Goal: Information Seeking & Learning: Check status

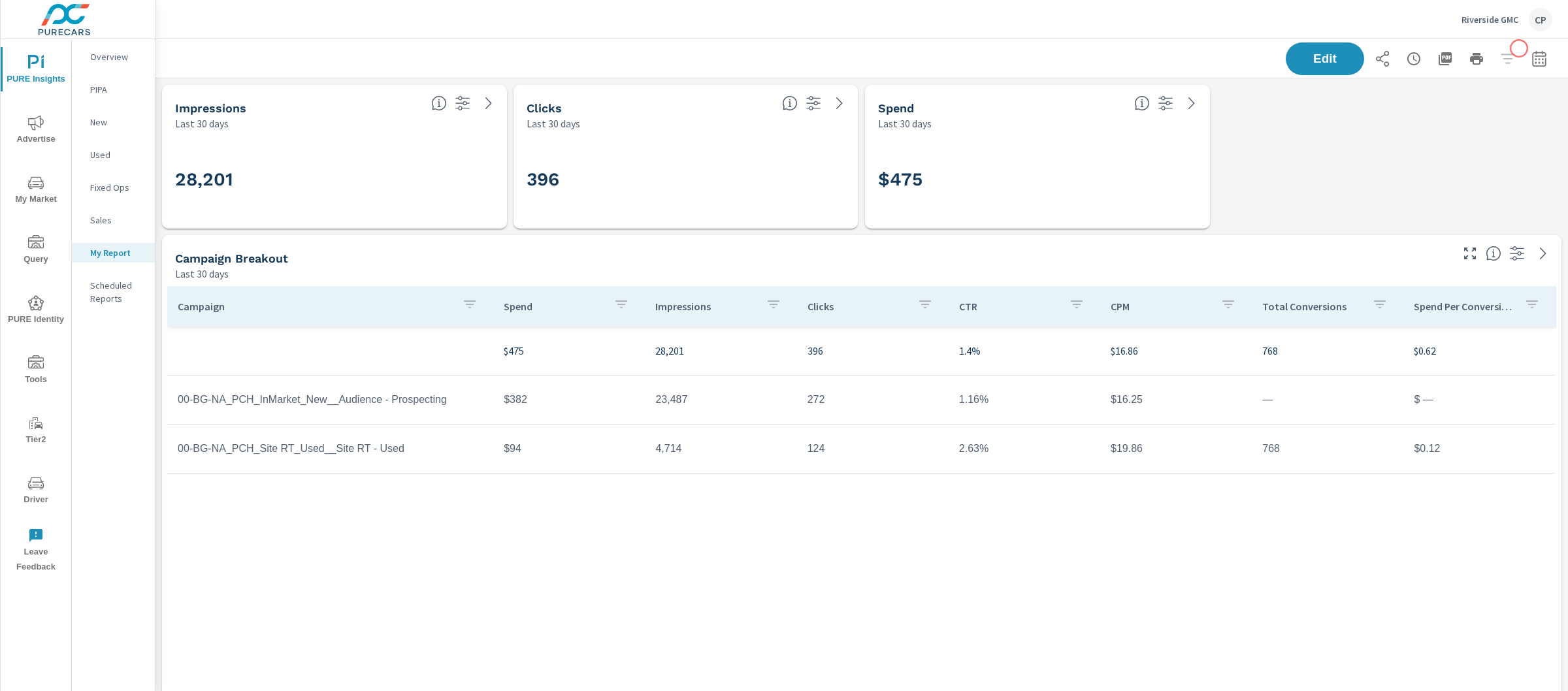
click at [1526, 50] on button "button" at bounding box center [1539, 59] width 26 height 26
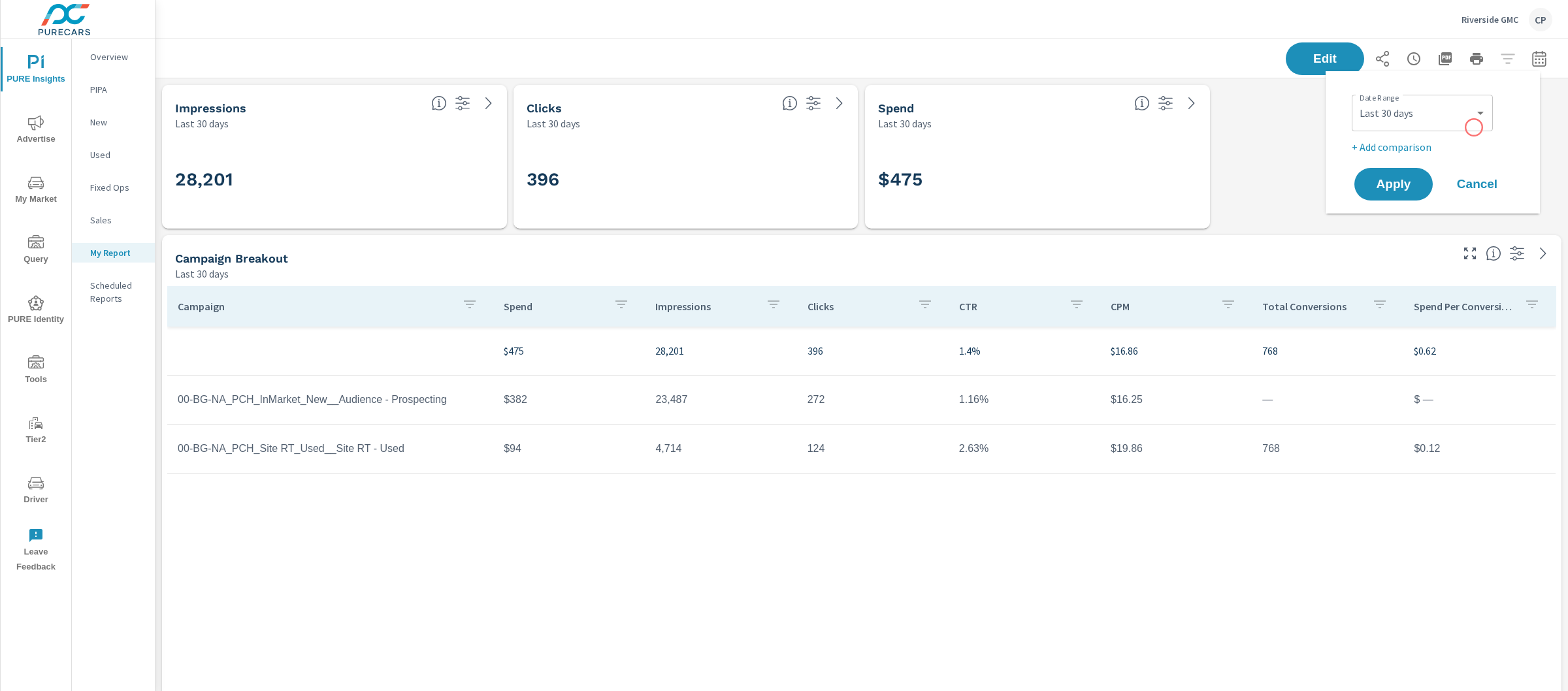
scroll to position [4237, 1425]
click at [1406, 112] on select "Custom [DATE] Last week Last 7 days Last 14 days Last 30 days Last 45 days Last…" at bounding box center [1422, 113] width 131 height 26
click at [1357, 100] on select "Custom [DATE] Last week Last 7 days Last 14 days Last 30 days Last 45 days Last…" at bounding box center [1422, 113] width 131 height 26
select select "Last month"
click at [1393, 137] on div "Date Range Custom [DATE] Last week Last 7 days Last 14 days Last 30 days Last 4…" at bounding box center [1435, 122] width 168 height 65
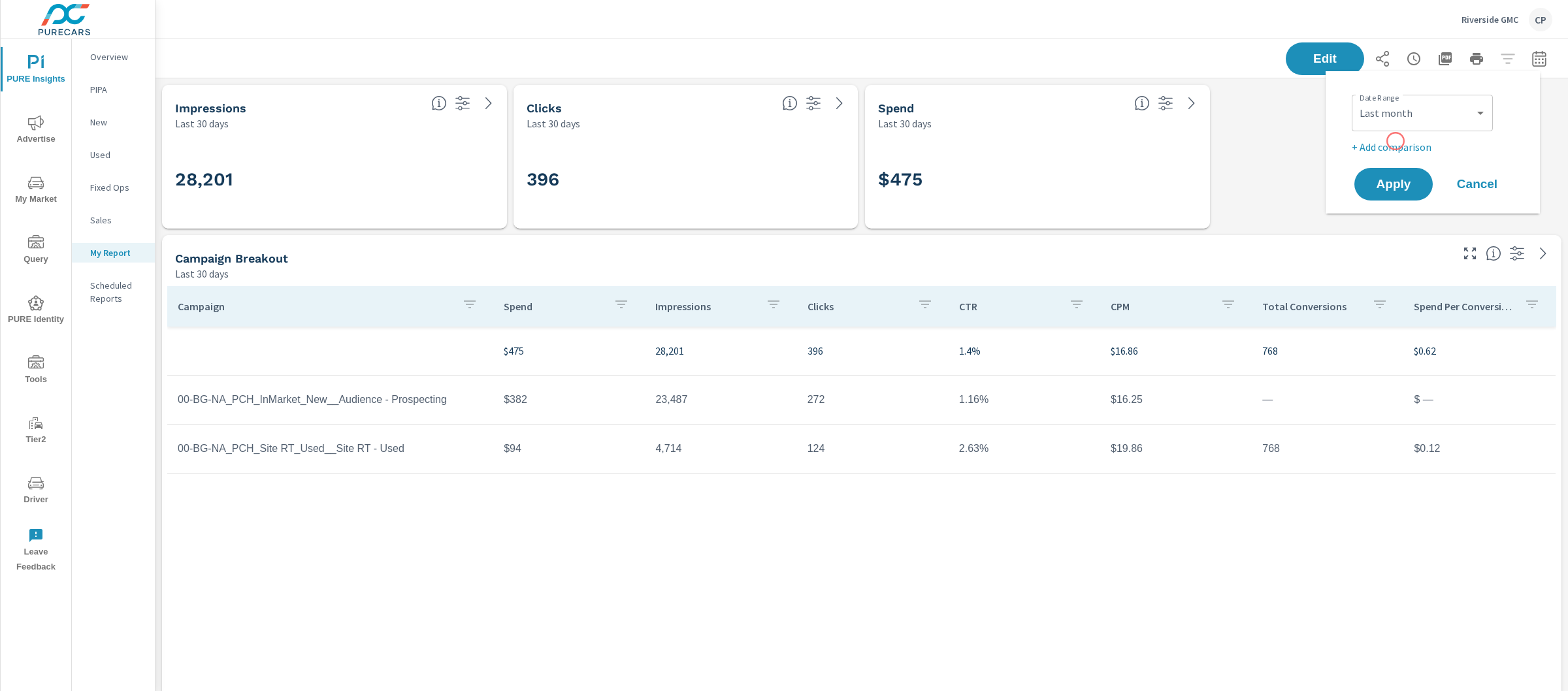
click at [1396, 142] on p "+ Add comparison" at bounding box center [1435, 147] width 168 height 16
click at [1401, 180] on select "Custom Previous period Previous month Previous year" at bounding box center [1422, 170] width 131 height 26
click at [1357, 157] on select "Custom Previous period Previous month Previous year" at bounding box center [1422, 170] width 131 height 26
select select "Previous year"
click at [1404, 228] on button "Apply" at bounding box center [1393, 220] width 81 height 34
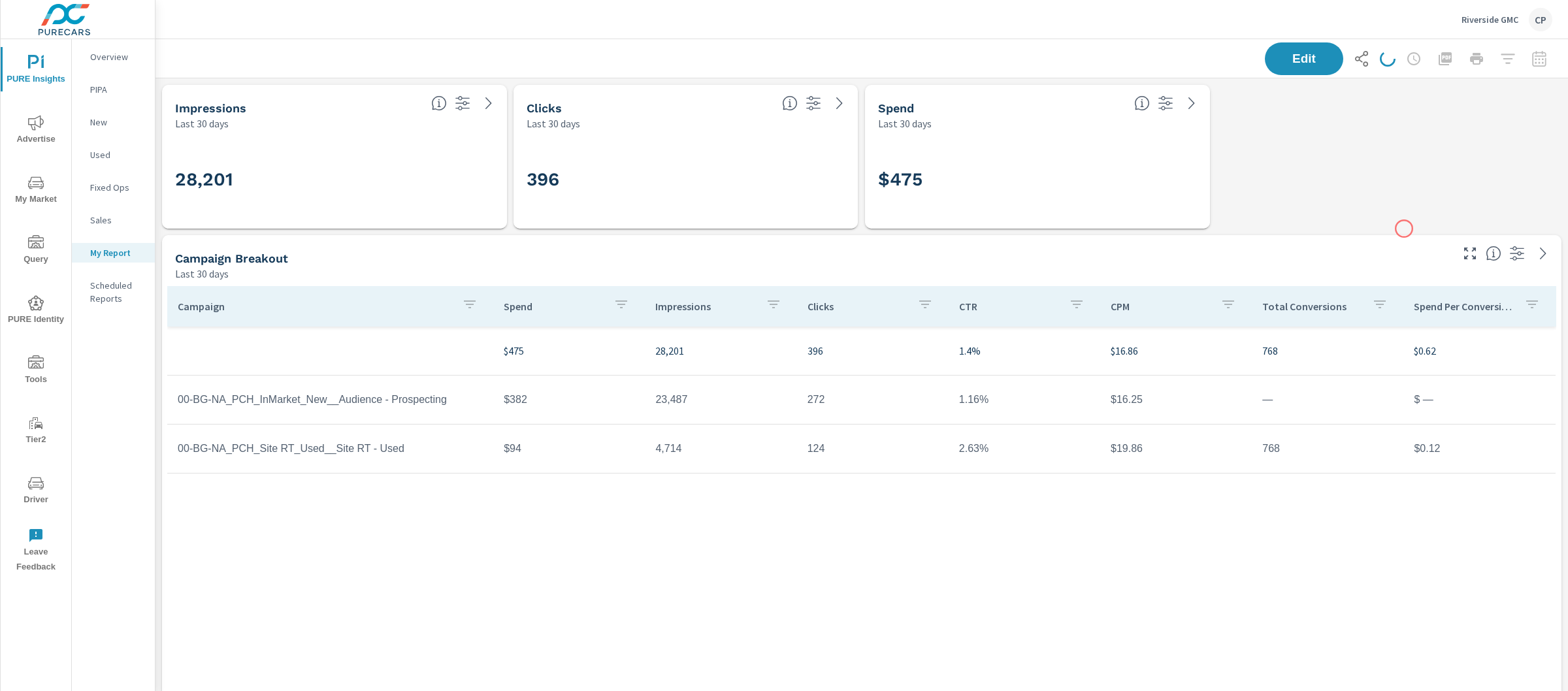
scroll to position [4237, 1425]
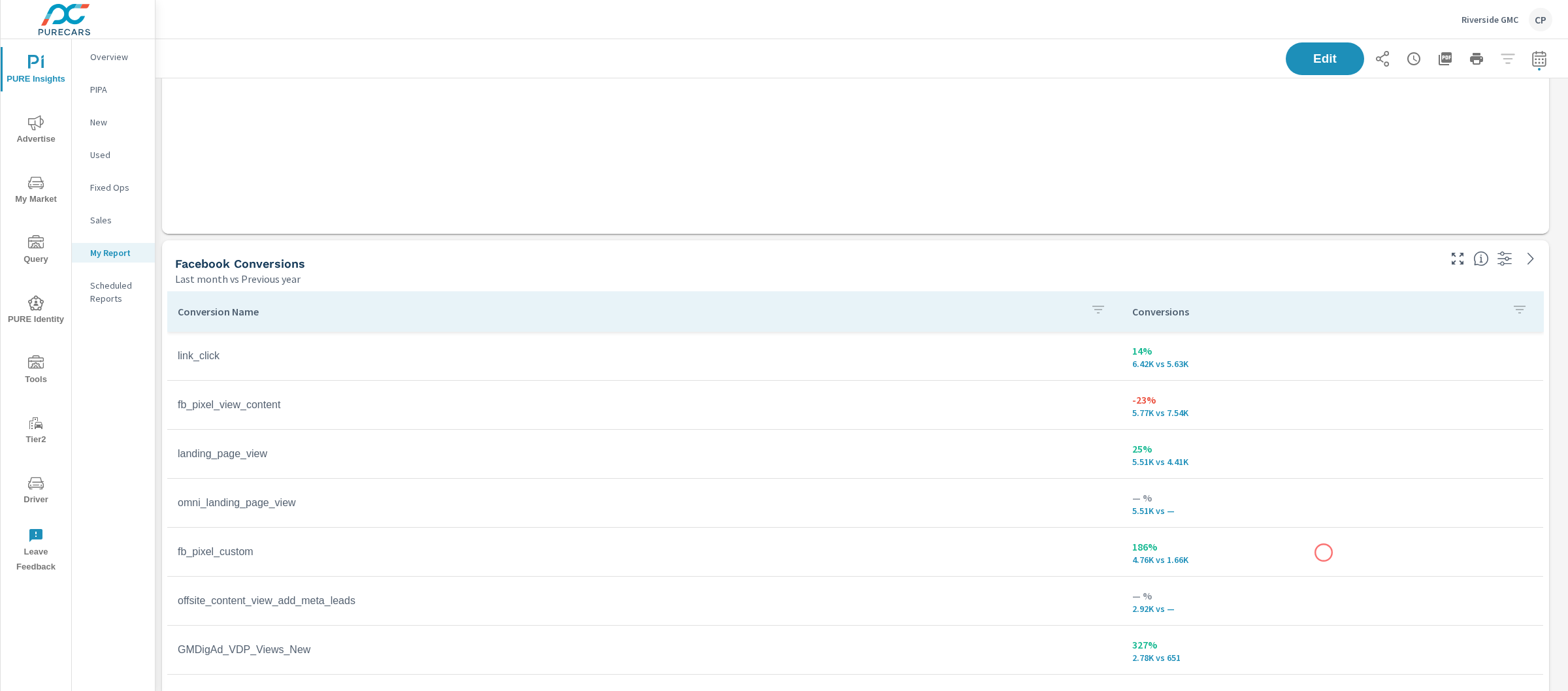
scroll to position [2292, 0]
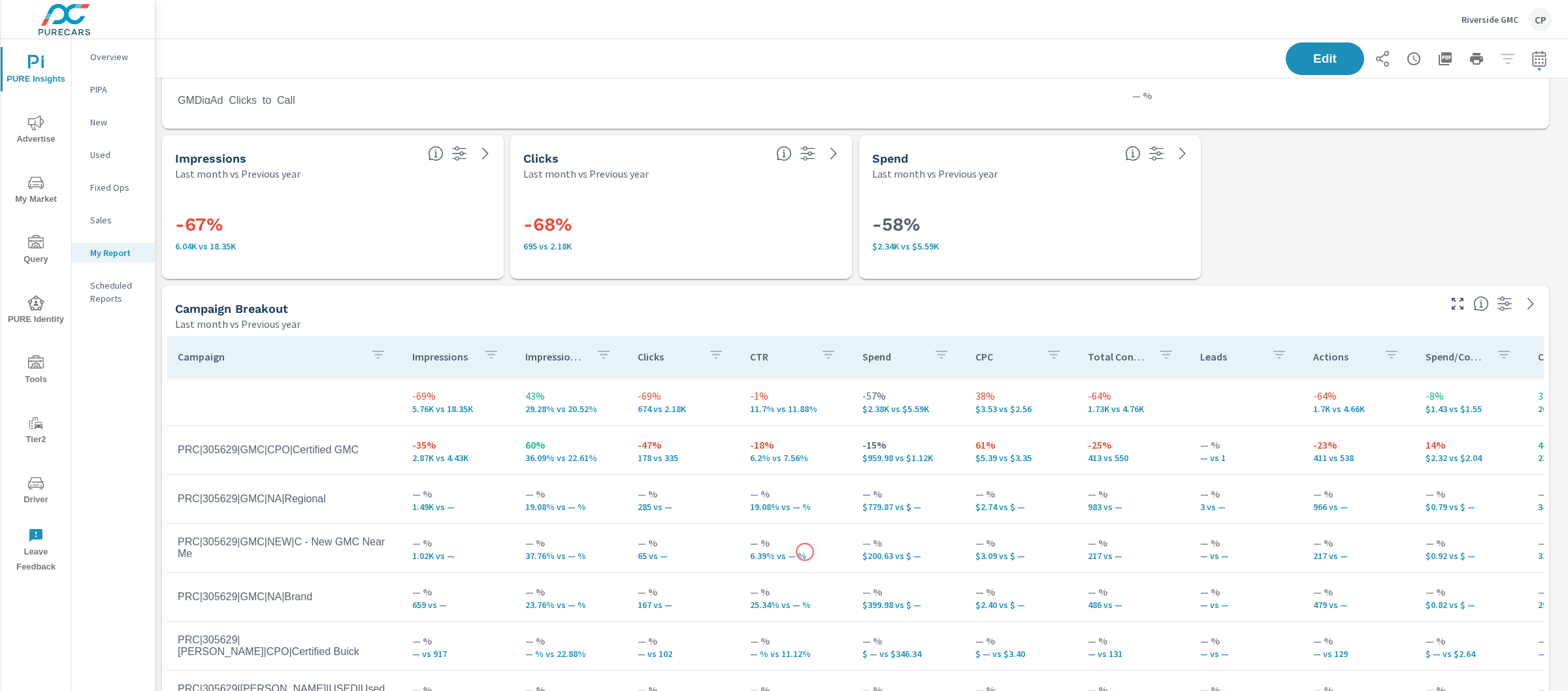
scroll to position [2387, 0]
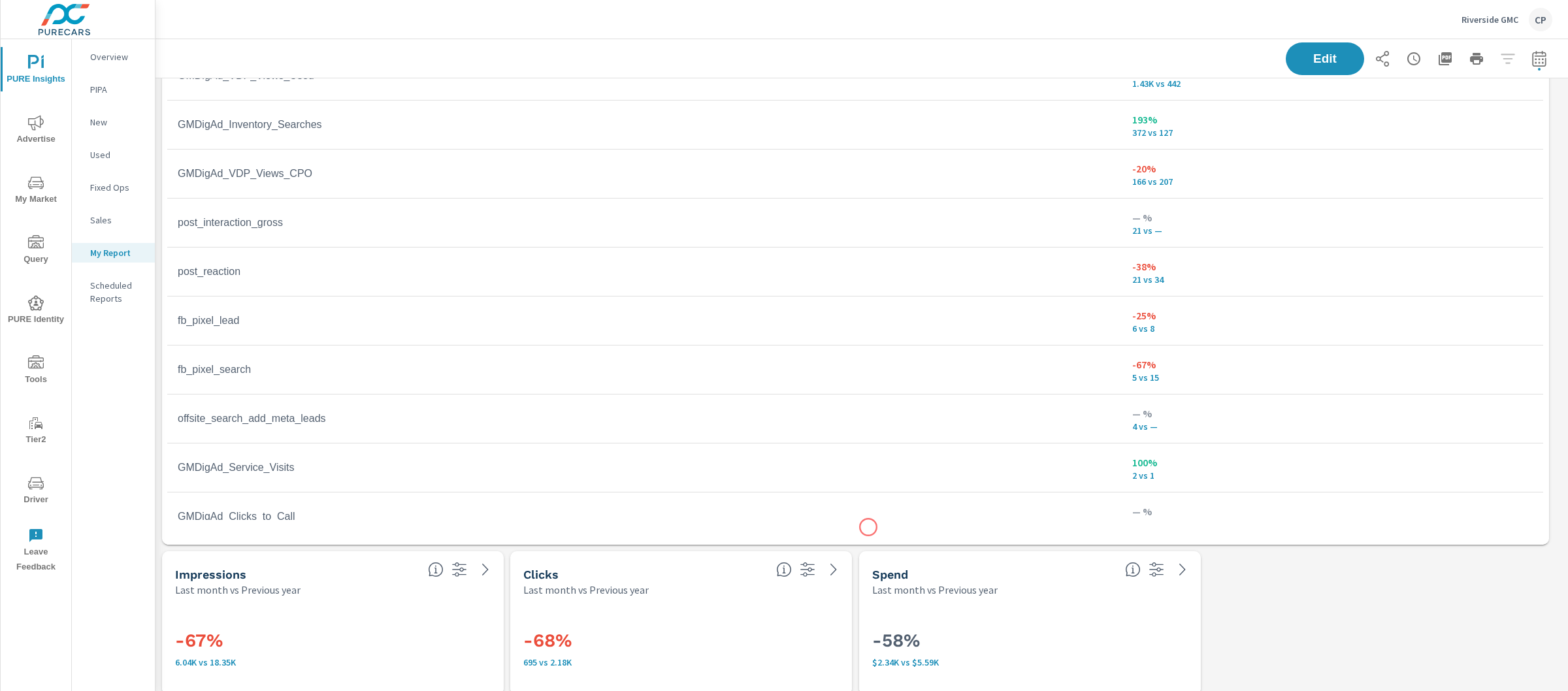
scroll to position [59, 0]
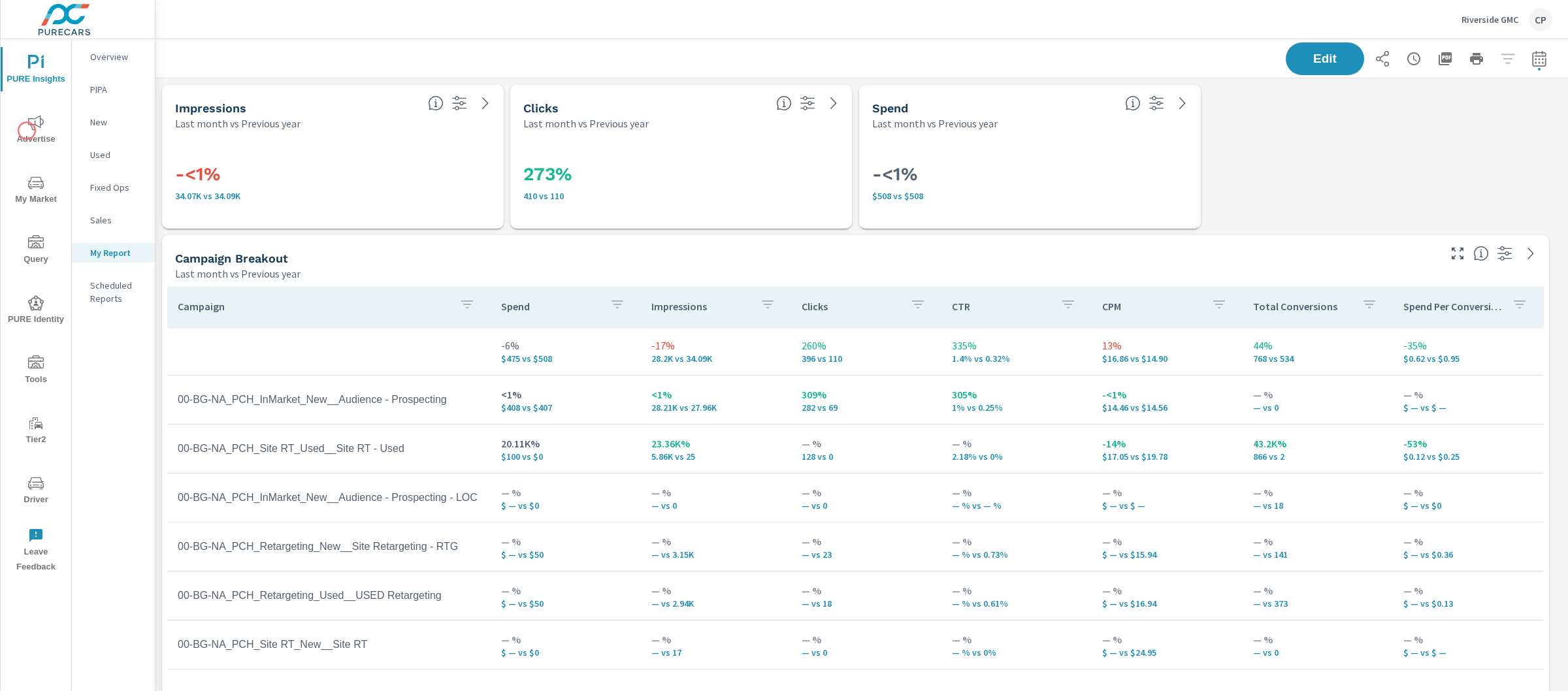
click at [26, 131] on span "Advertise" at bounding box center [36, 131] width 63 height 32
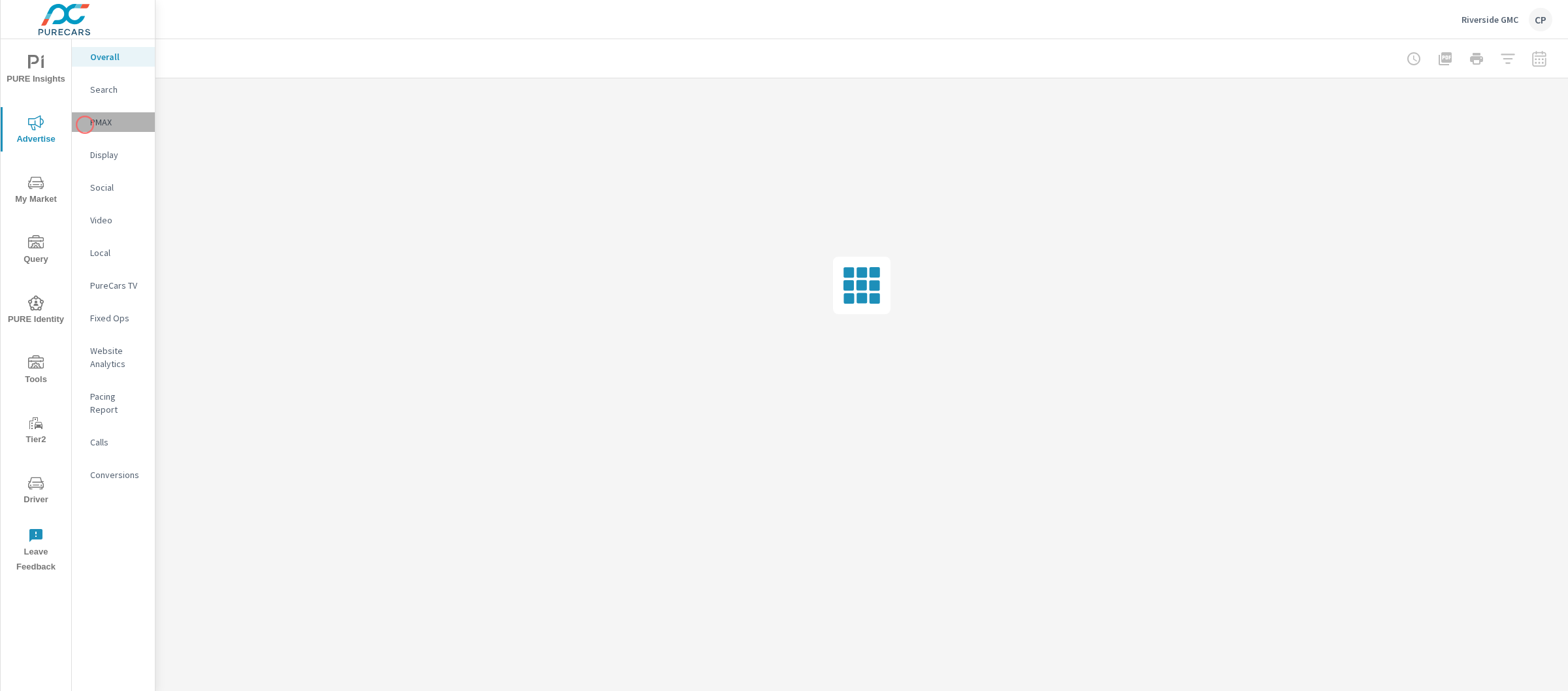
click at [85, 125] on div "PMAX" at bounding box center [113, 122] width 83 height 19
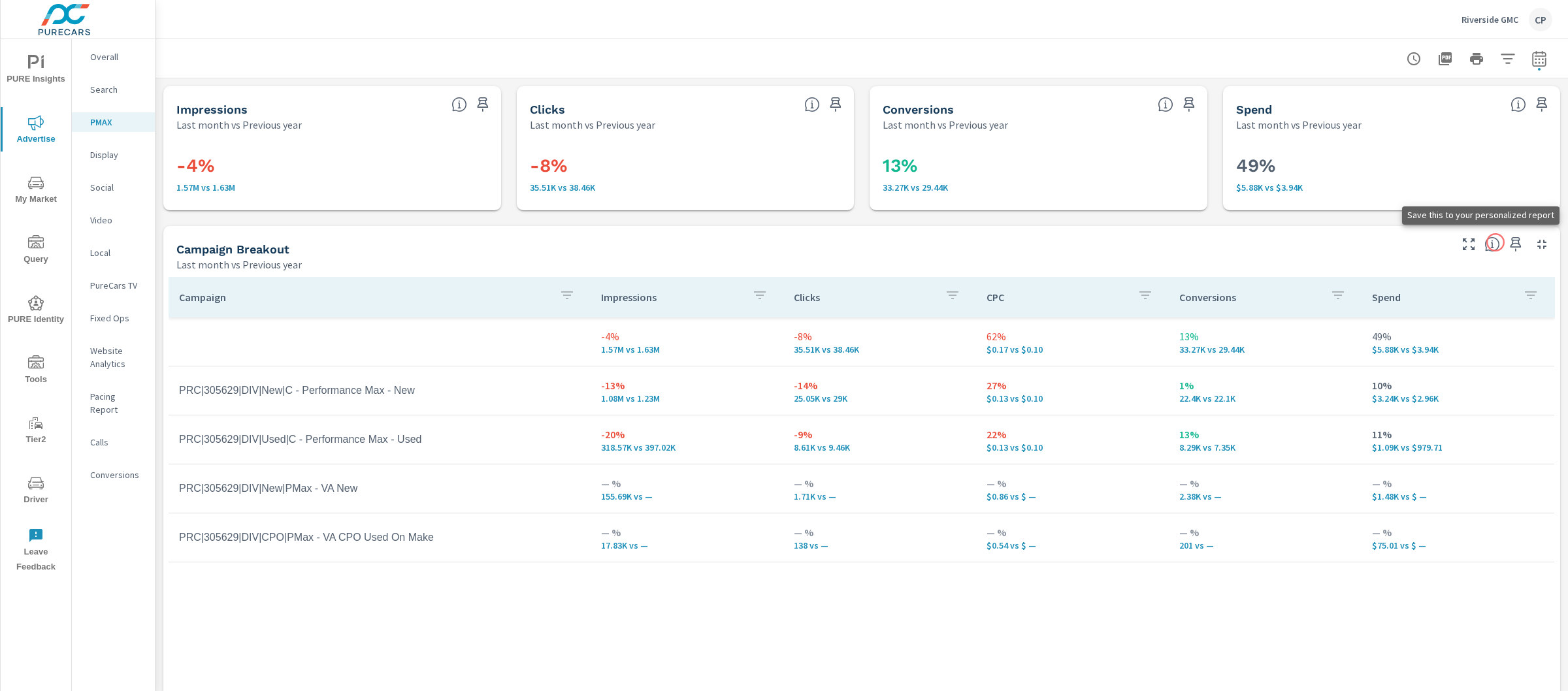
click at [1508, 242] on icon "button" at bounding box center [1516, 244] width 16 height 16
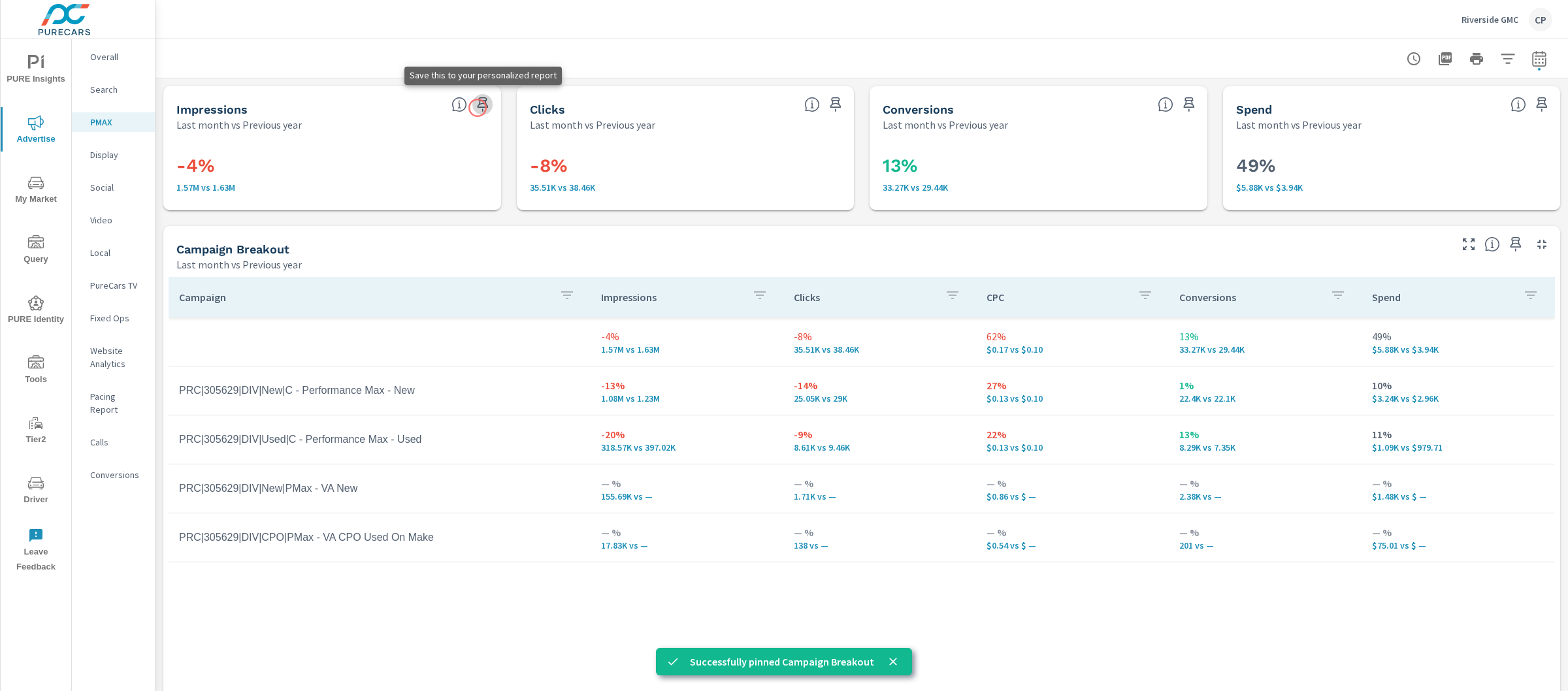
click at [477, 107] on icon "button" at bounding box center [483, 105] width 16 height 16
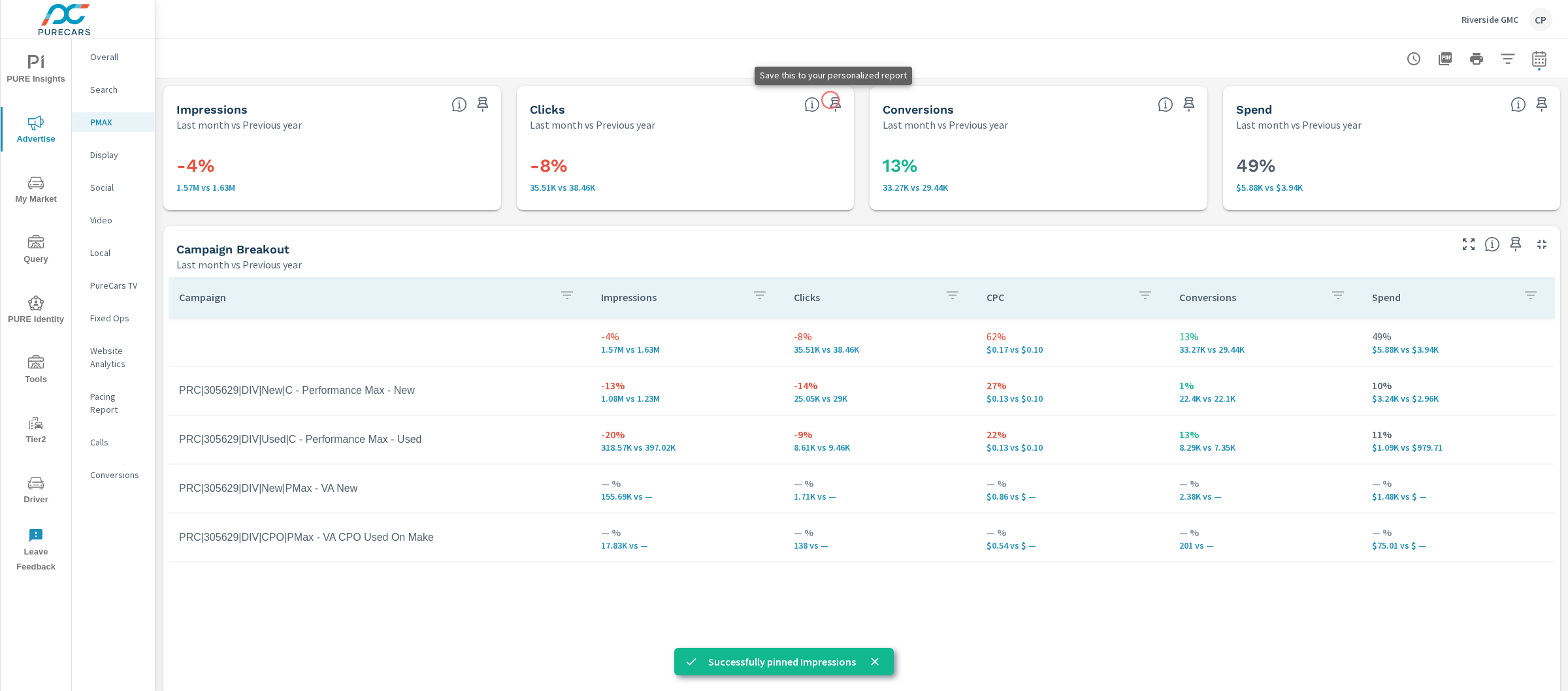
click at [830, 100] on icon "button" at bounding box center [836, 104] width 11 height 14
click at [44, 68] on span "PURE Insights" at bounding box center [36, 71] width 63 height 32
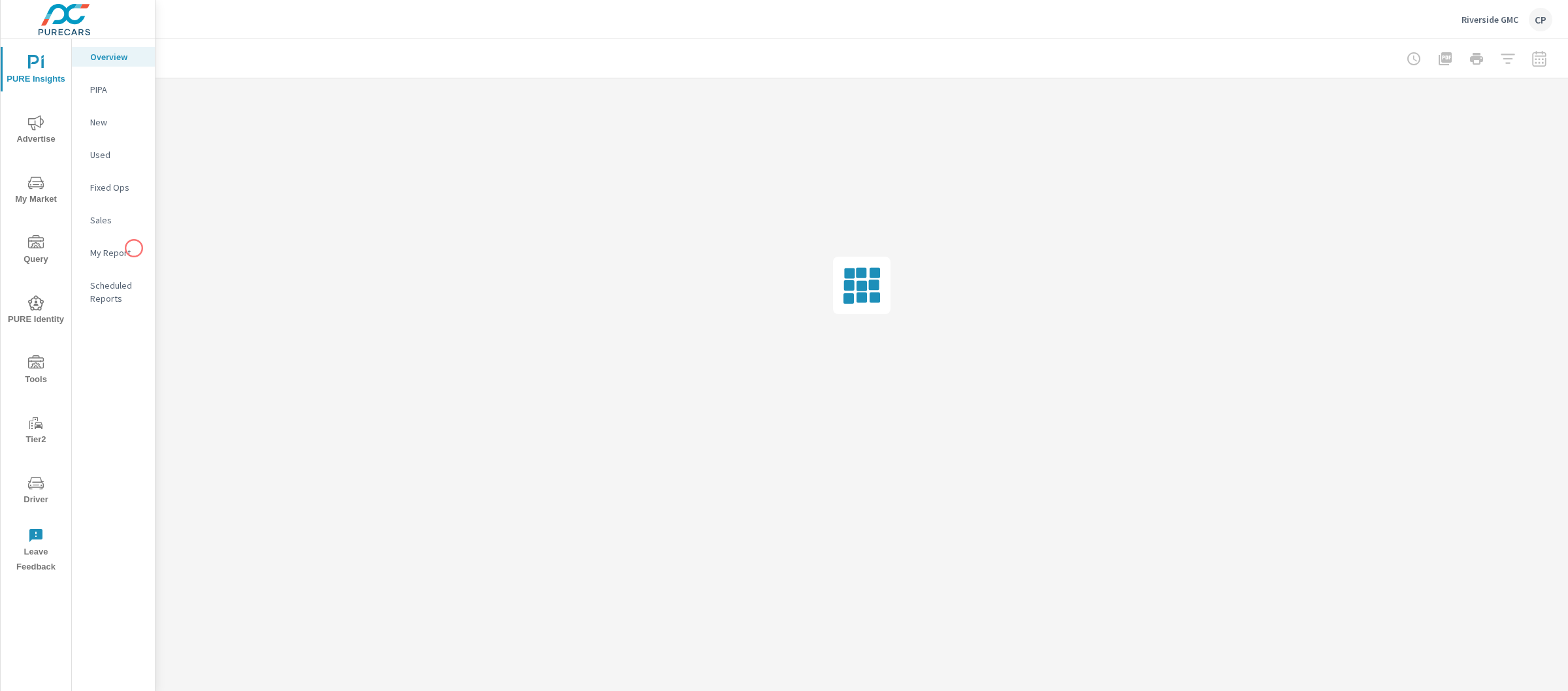
click at [132, 249] on p "My Report" at bounding box center [117, 253] width 55 height 13
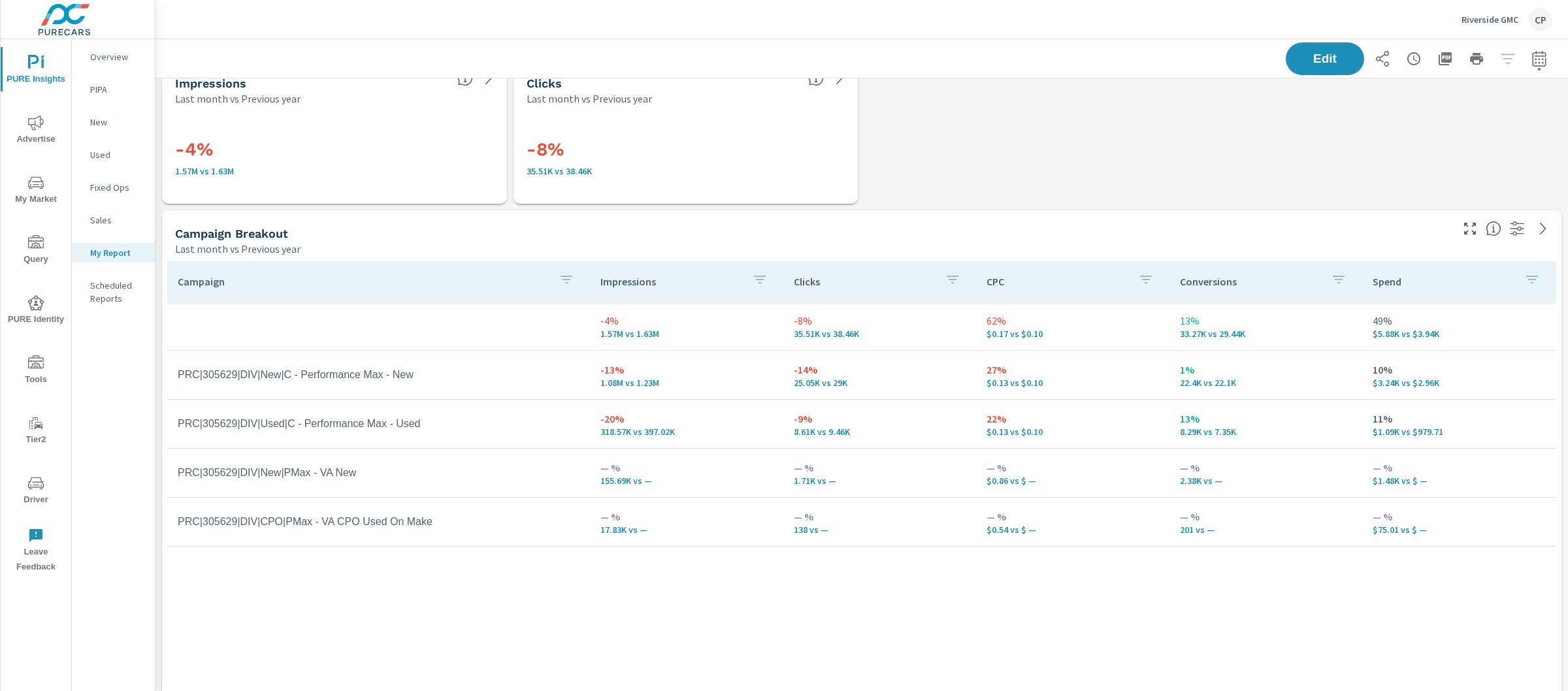
scroll to position [777, 0]
